Goal: Transaction & Acquisition: Subscribe to service/newsletter

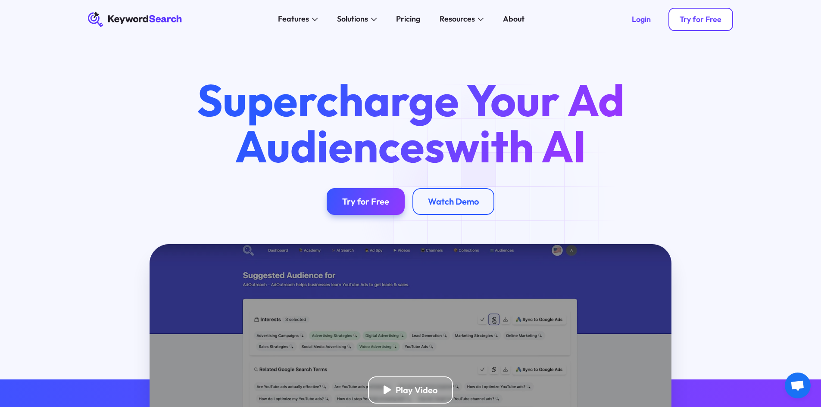
click at [698, 19] on div "Try for Free" at bounding box center [701, 19] width 42 height 9
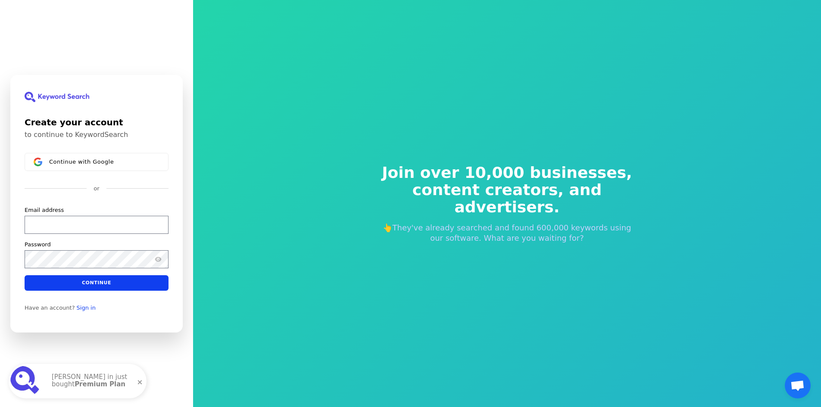
click at [84, 385] on strong "Premium Plan" at bounding box center [100, 385] width 51 height 8
